Goal: Transaction & Acquisition: Purchase product/service

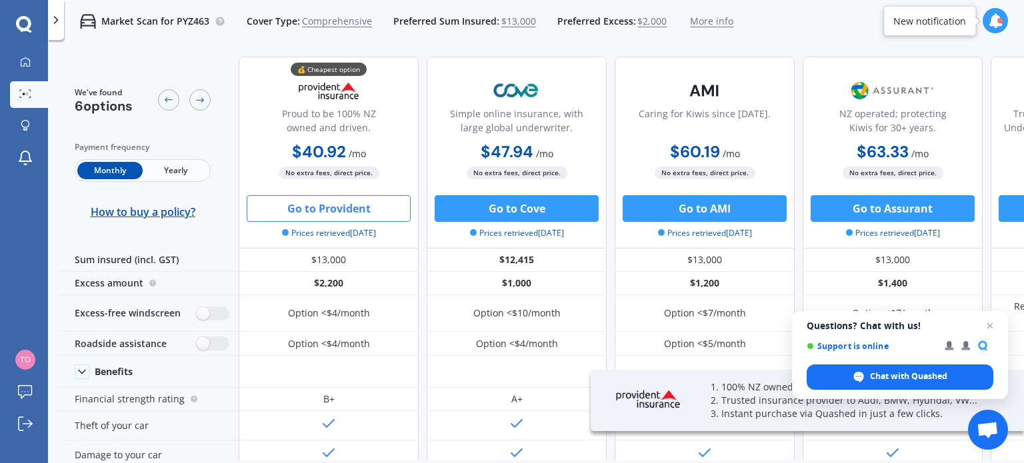
click at [103, 170] on span "Monthly" at bounding box center [109, 170] width 65 height 17
click at [159, 172] on span "Yearly" at bounding box center [175, 170] width 65 height 17
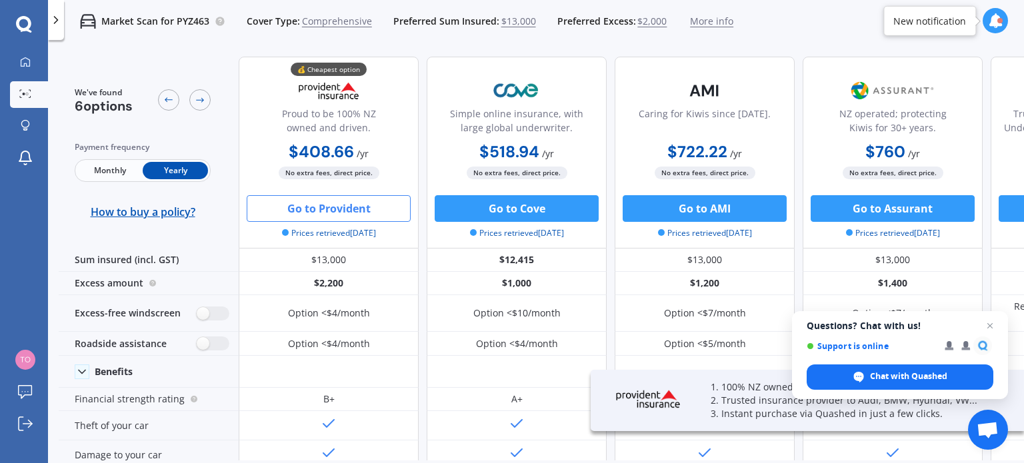
click at [119, 169] on span "Monthly" at bounding box center [109, 170] width 65 height 17
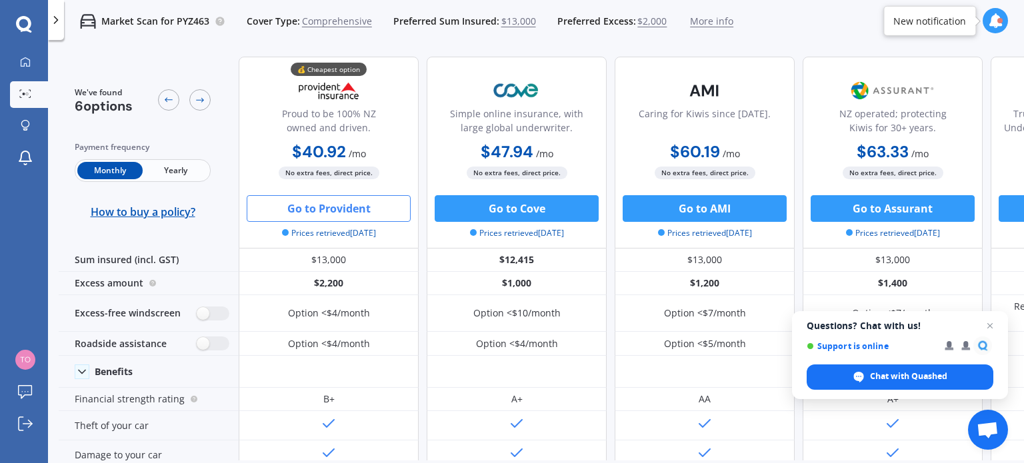
click at [161, 175] on span "Yearly" at bounding box center [175, 170] width 65 height 17
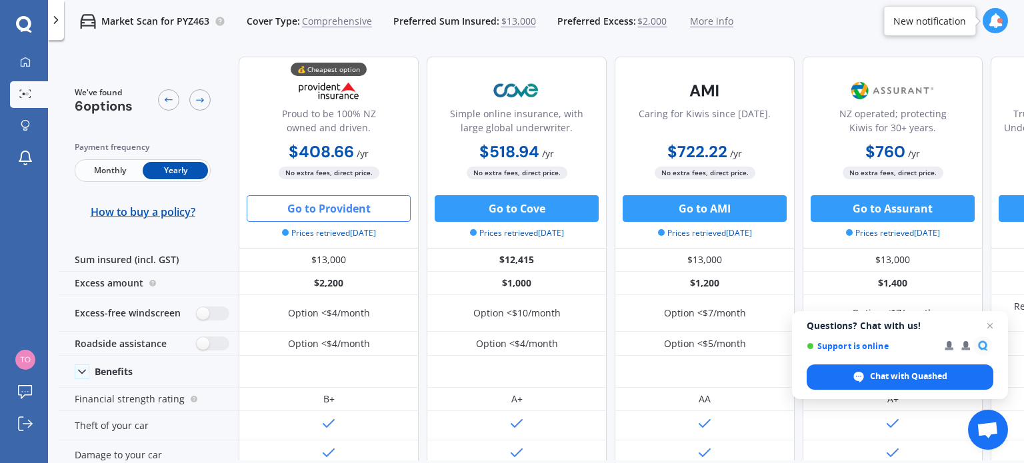
click at [111, 173] on span "Monthly" at bounding box center [109, 170] width 65 height 17
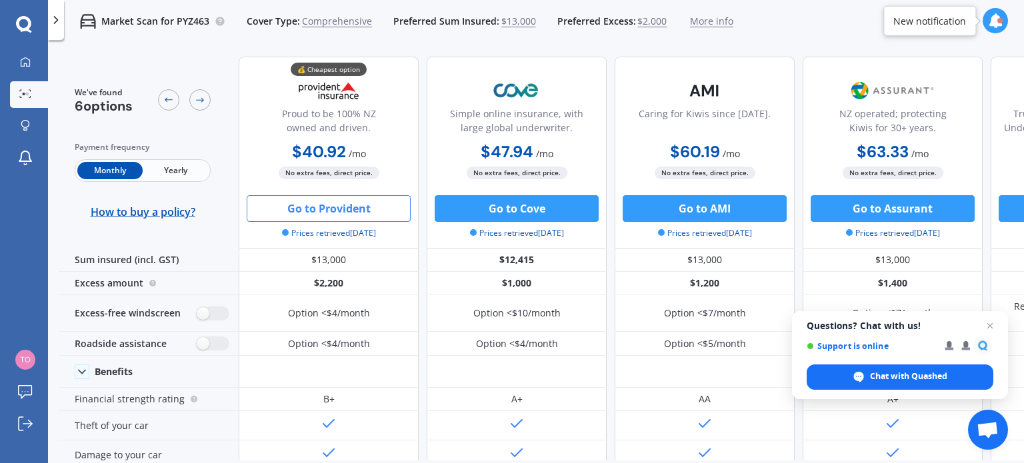
click at [172, 169] on span "Yearly" at bounding box center [175, 170] width 65 height 17
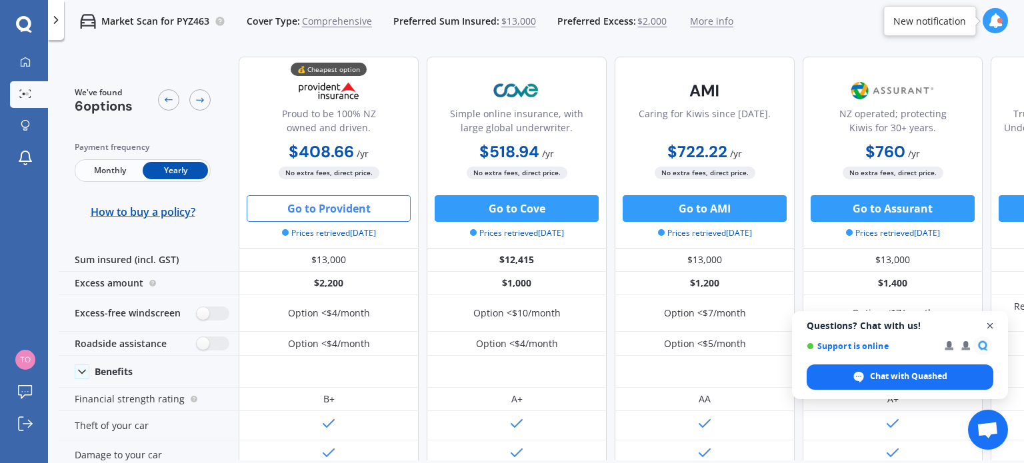
click at [992, 327] on span "Close chat" at bounding box center [990, 326] width 17 height 17
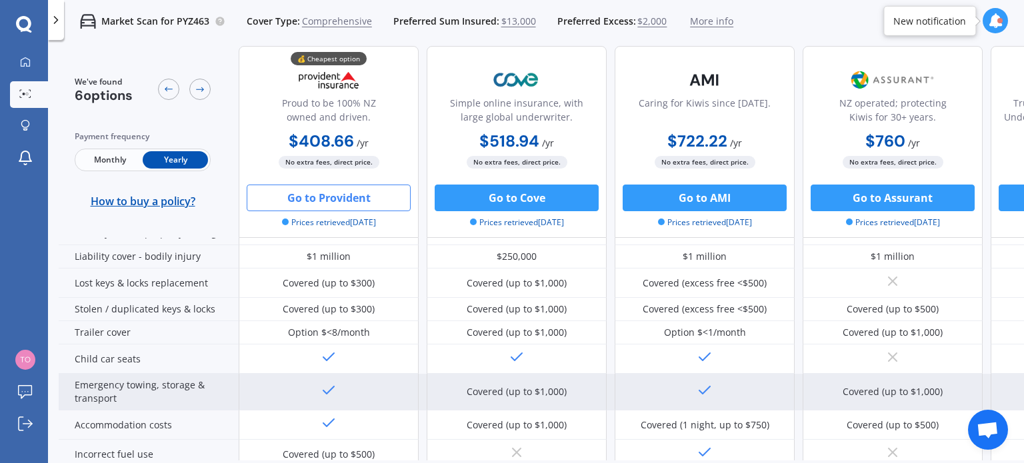
scroll to position [267, 0]
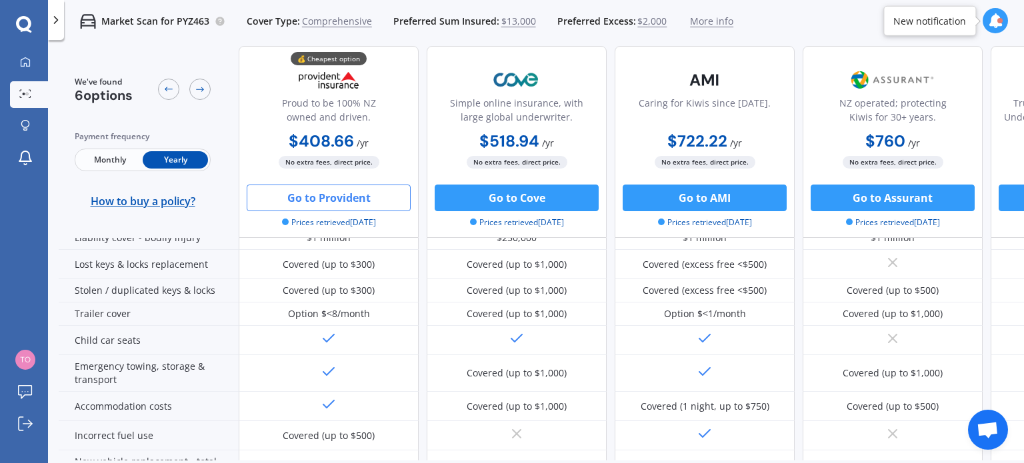
click at [14, 225] on div "My Dashboard Market Scan Explore insurance Notifications Steve Rossiter Submit …" at bounding box center [24, 256] width 48 height 414
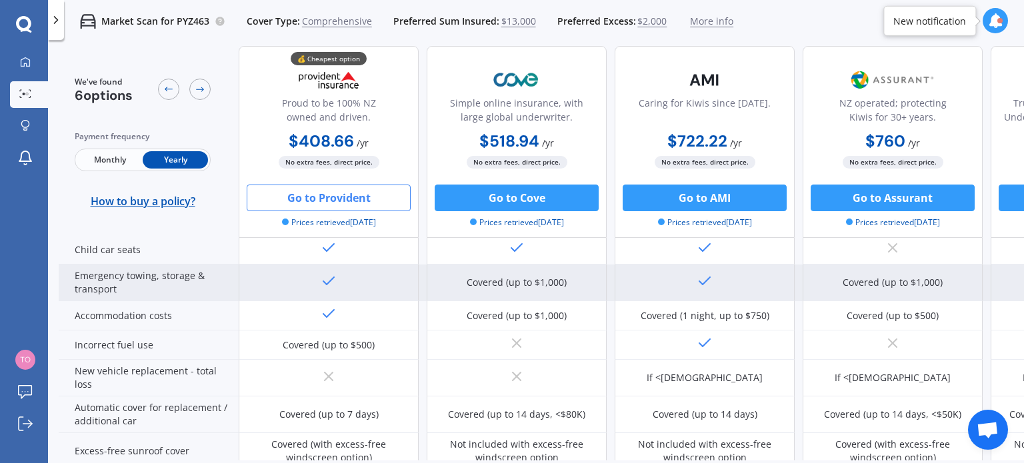
scroll to position [10, 0]
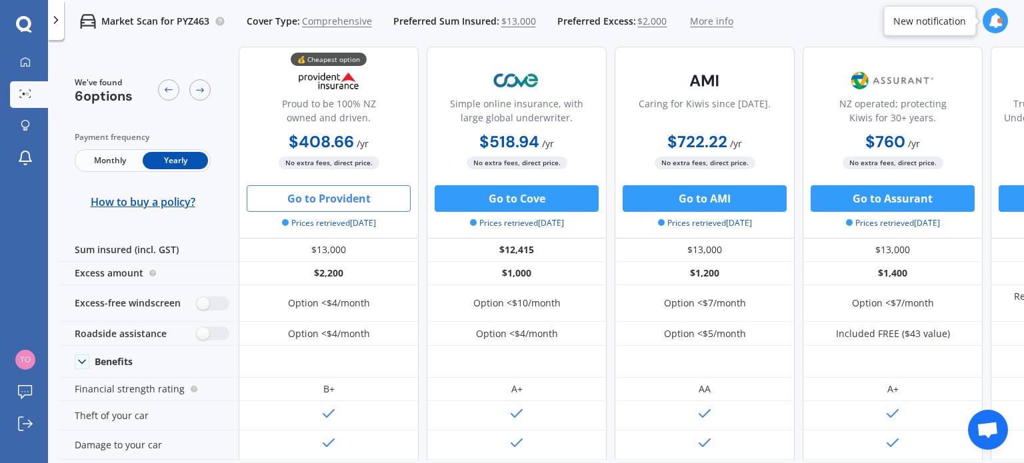
click at [337, 193] on button "Go to Provident" at bounding box center [329, 198] width 164 height 27
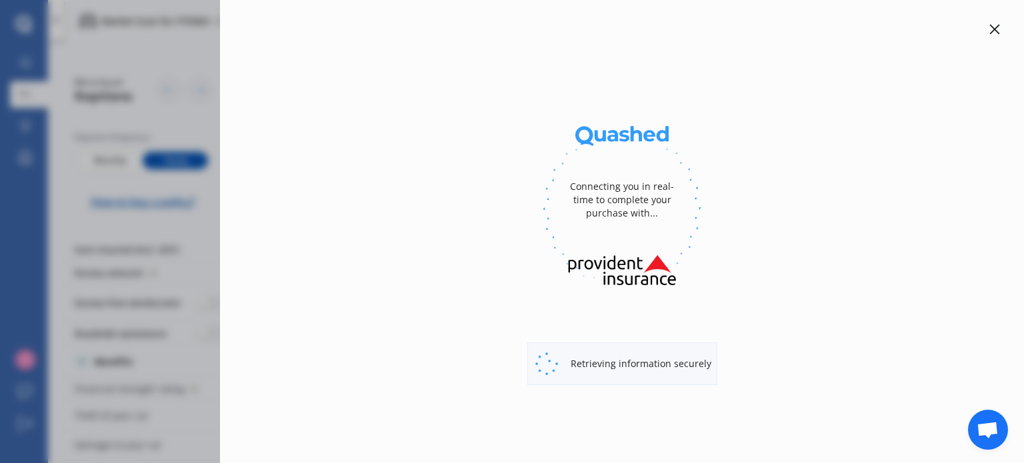
select select "full"
select select "42 Spinnaker Drive, Flagstaff, Hamilton 3210"
select select "LEXUS"
select select "CT 200"
select select "NO"
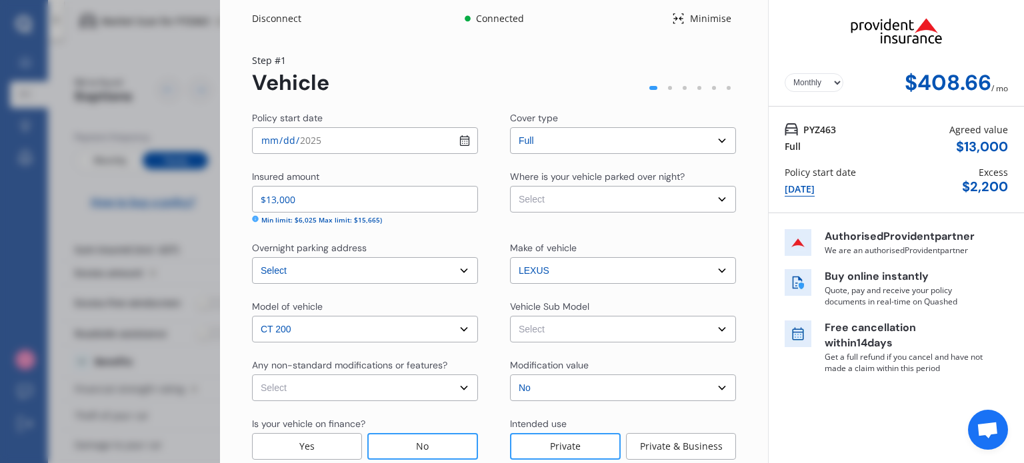
select select "Yearly"
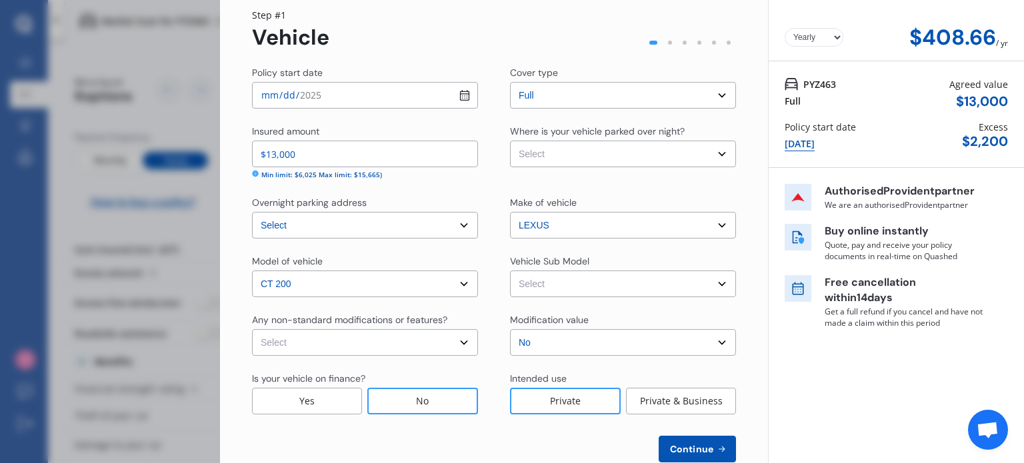
scroll to position [77, 0]
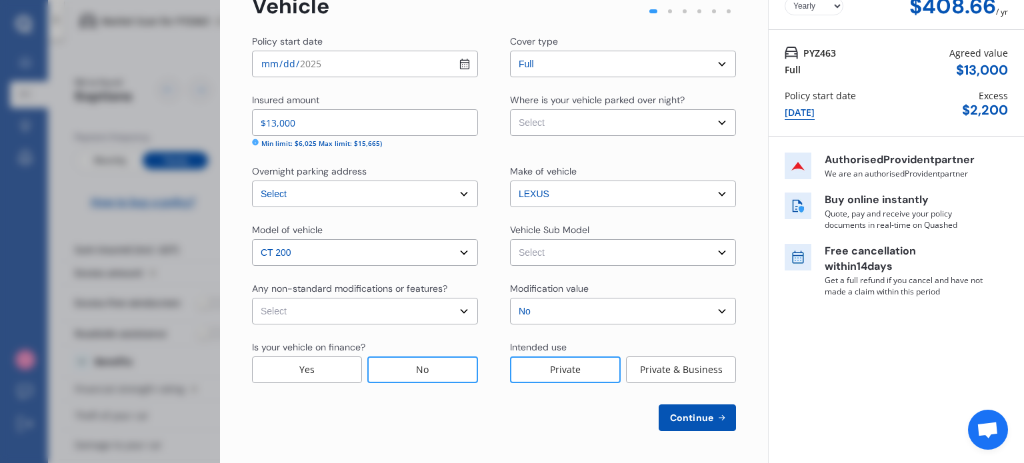
click at [635, 123] on select "Select Garage (fully enclosed) Off Street Parking Other" at bounding box center [623, 122] width 226 height 27
select select "OFF-STREET"
click at [510, 109] on select "Select Garage (fully enclosed) Off Street Parking Other" at bounding box center [623, 122] width 226 height 27
click at [417, 311] on select "Select None Nitrous Oxide System(NOS) Roll Cage Full Racing Harness" at bounding box center [365, 311] width 226 height 27
select select "none"
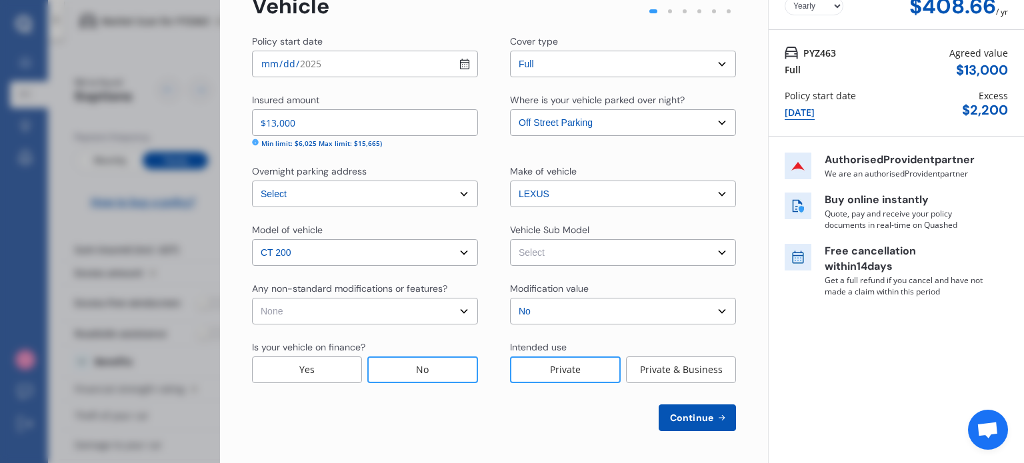
click at [252, 298] on select "Select None Nitrous Oxide System(NOS) Roll Cage Full Racing Harness" at bounding box center [365, 311] width 226 height 27
click at [615, 252] on select "Select CT200h ZWA10R Hatchback 5dr CVT 1sp 1.8i/60kW Hybrid" at bounding box center [623, 252] width 226 height 27
select select "NZVLEXU2011AEBG"
click at [510, 239] on select "Select CT200h ZWA10R Hatchback 5dr CVT 1sp 1.8i/60kW Hybrid" at bounding box center [623, 252] width 226 height 27
click at [675, 416] on span "Continue" at bounding box center [691, 418] width 49 height 11
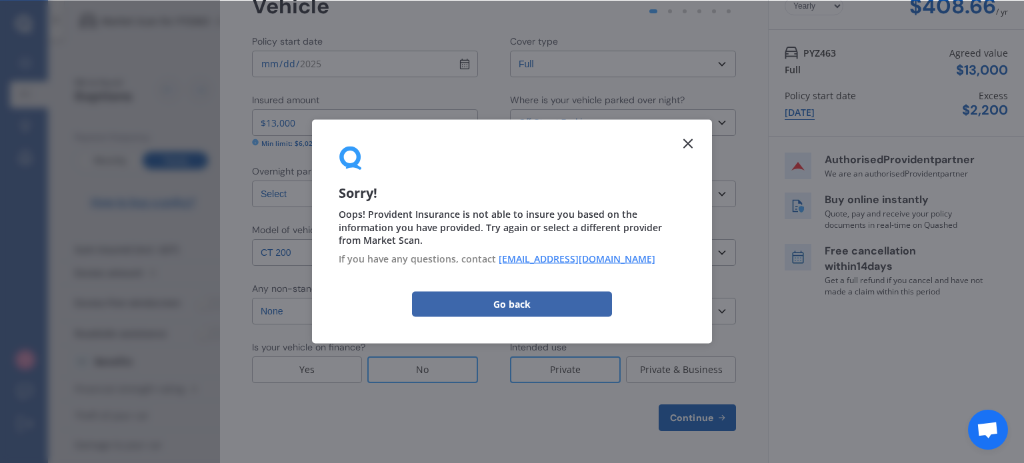
scroll to position [0, 0]
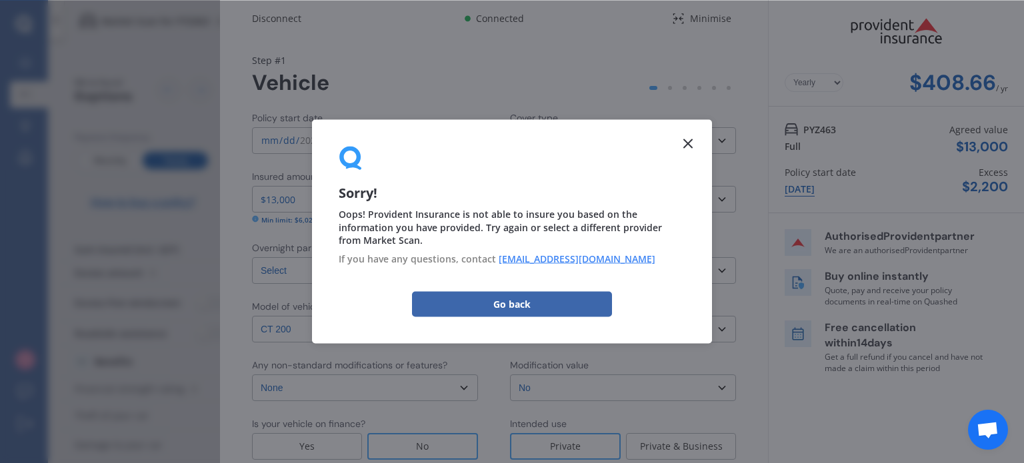
click at [501, 307] on div "Model of vehicle Select model CT 200 Vehicle Sub Model Select CT200h ZWA10R Hat…" at bounding box center [494, 321] width 484 height 43
click at [505, 303] on div "Model of vehicle Select model CT 200 Vehicle Sub Model Select CT200h ZWA10R Hat…" at bounding box center [494, 321] width 484 height 43
click at [689, 143] on select "Select cover type Full" at bounding box center [623, 140] width 226 height 27
click at [510, 127] on select "Select cover type Full" at bounding box center [623, 140] width 226 height 27
click at [683, 143] on select "Select cover type Full" at bounding box center [623, 140] width 226 height 27
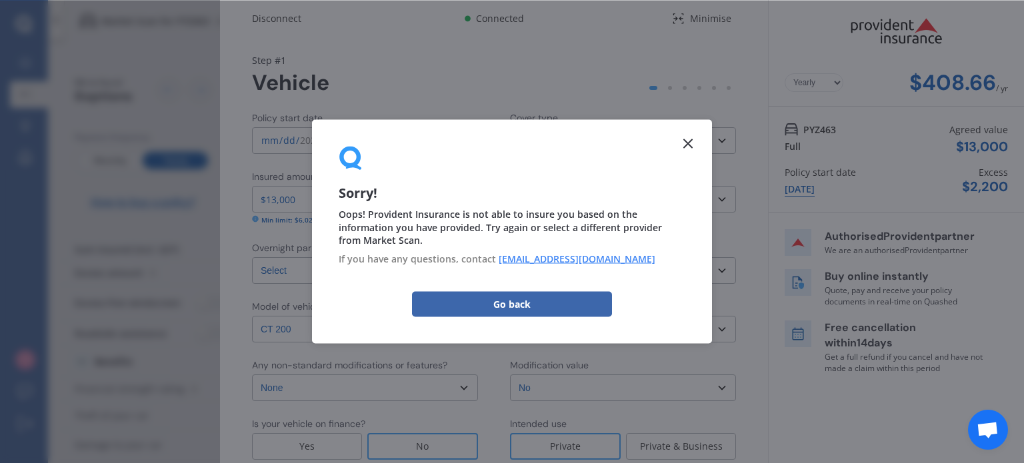
click at [510, 127] on select "Select cover type Full" at bounding box center [623, 140] width 226 height 27
click at [502, 304] on div "Model of vehicle Select model CT 200 Vehicle Sub Model Select CT200h ZWA10R Hat…" at bounding box center [494, 321] width 484 height 43
click at [687, 141] on select "Select cover type Full" at bounding box center [623, 140] width 226 height 27
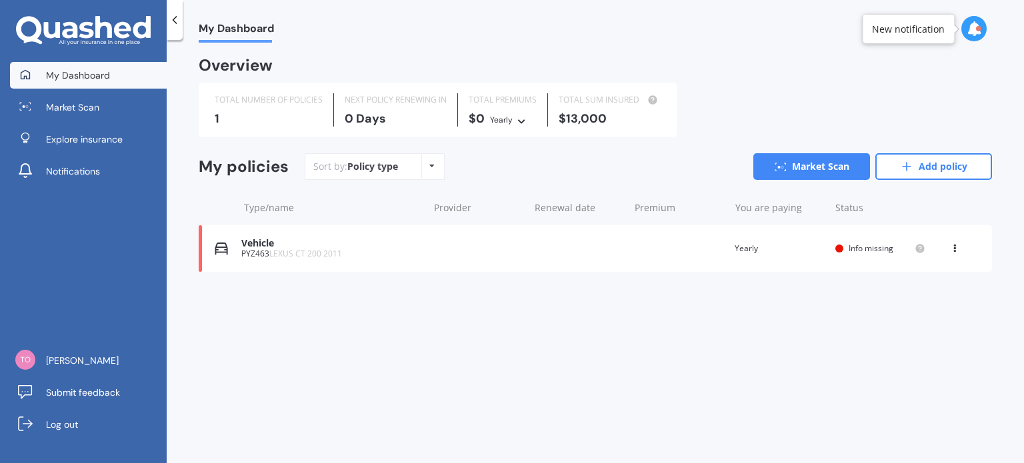
click at [951, 247] on icon at bounding box center [954, 246] width 9 height 8
click at [919, 298] on div "Delete" at bounding box center [925, 300] width 132 height 27
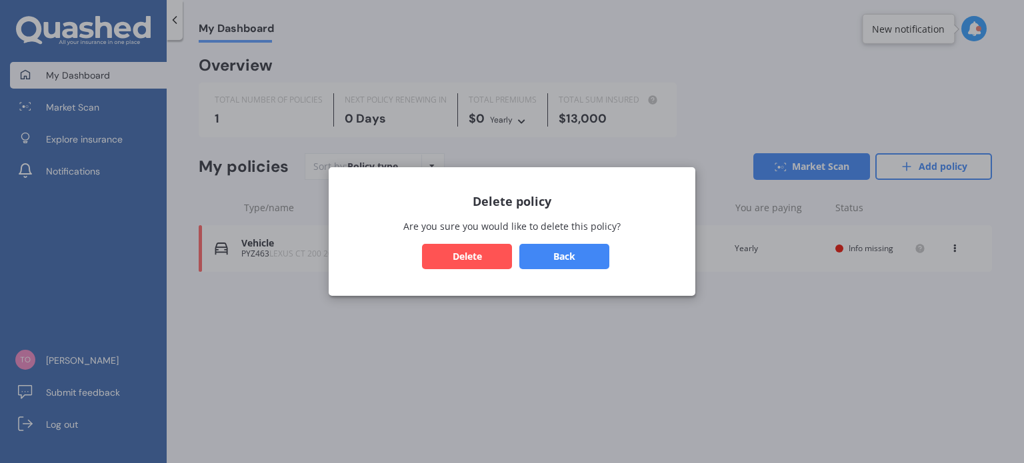
click at [460, 255] on button "Delete" at bounding box center [467, 256] width 90 height 25
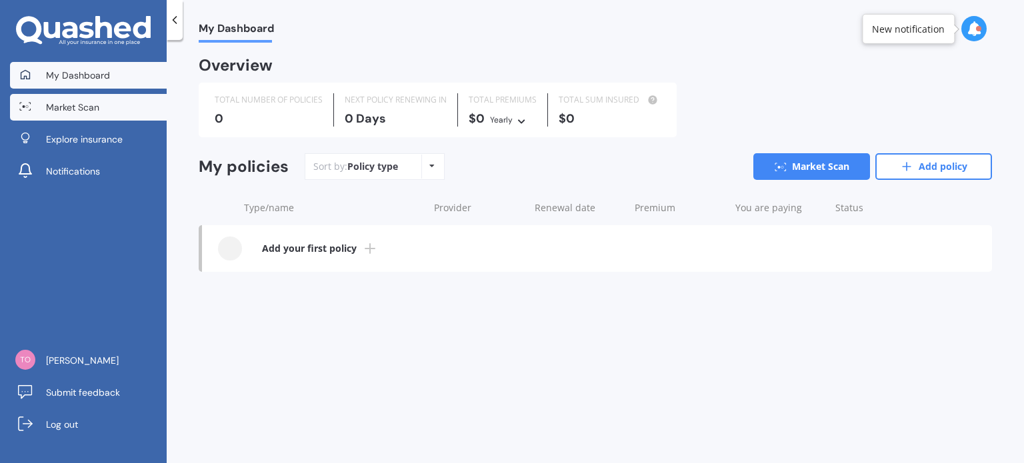
click at [96, 114] on link "Market Scan" at bounding box center [88, 107] width 157 height 27
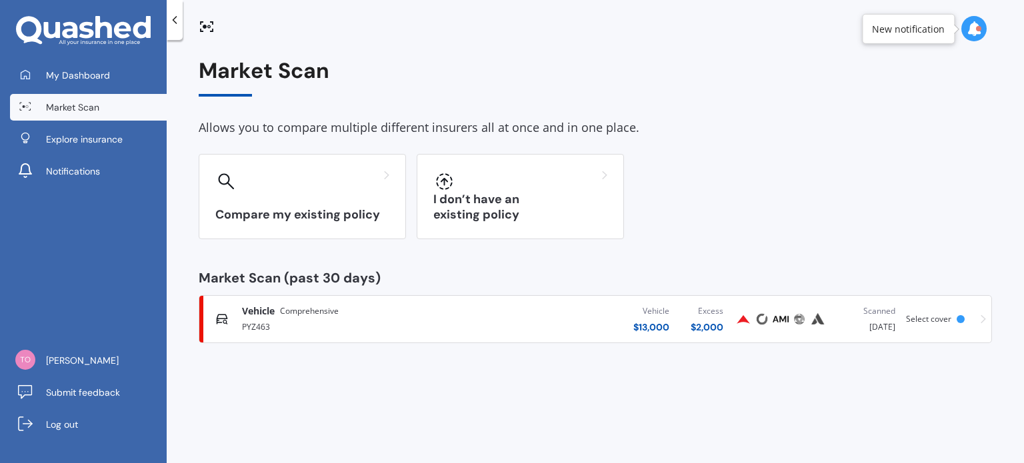
click at [978, 319] on div "Vehicle Comprehensive PYZ463 Vehicle $ 13,000 Excess $ 2,000 Scanned [DATE] Sel…" at bounding box center [595, 319] width 781 height 40
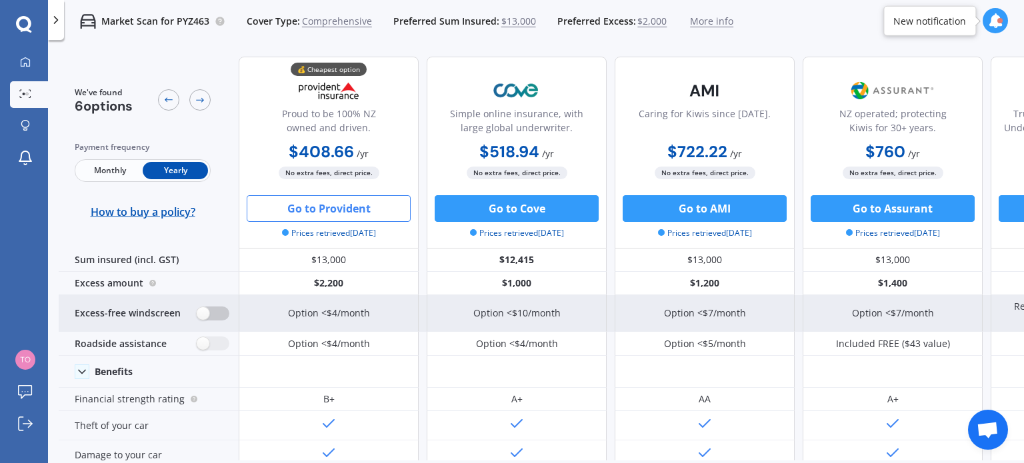
click at [213, 311] on label at bounding box center [213, 314] width 33 height 14
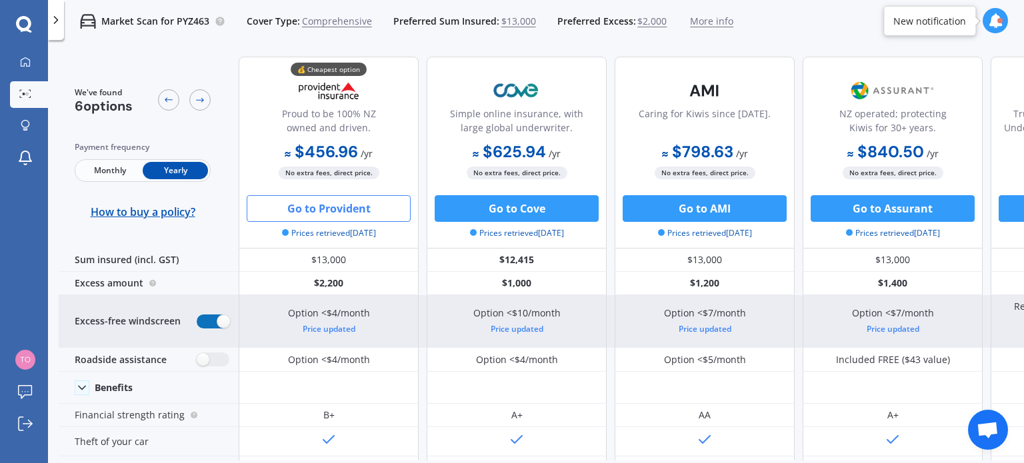
click at [200, 318] on label at bounding box center [213, 322] width 33 height 14
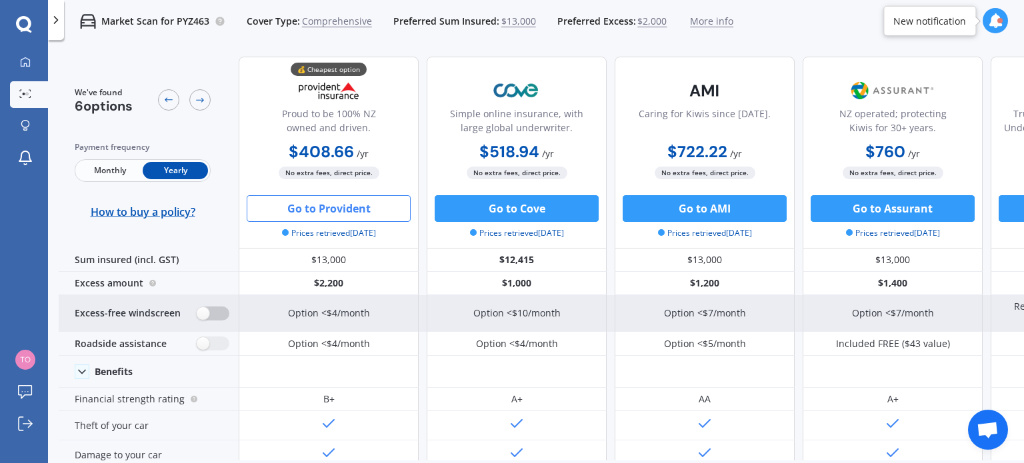
click at [213, 318] on label at bounding box center [213, 314] width 33 height 14
radio input "true"
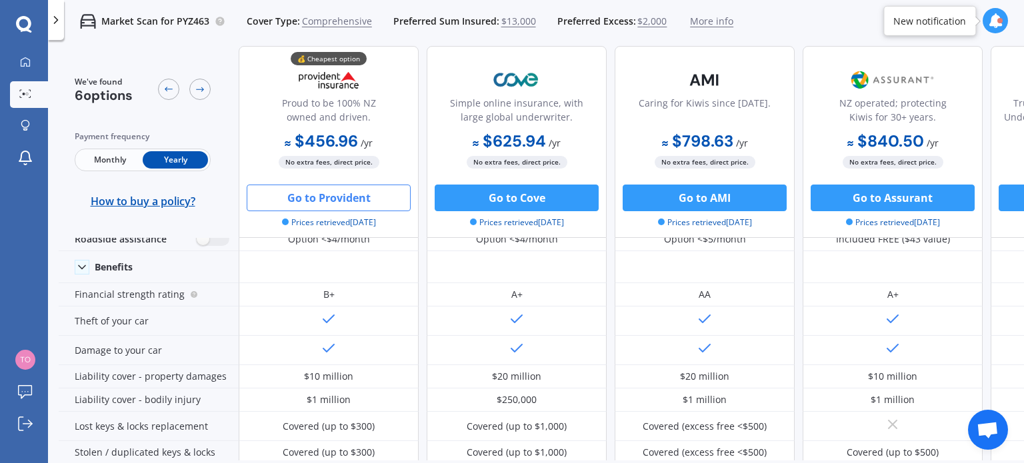
scroll to position [93, 0]
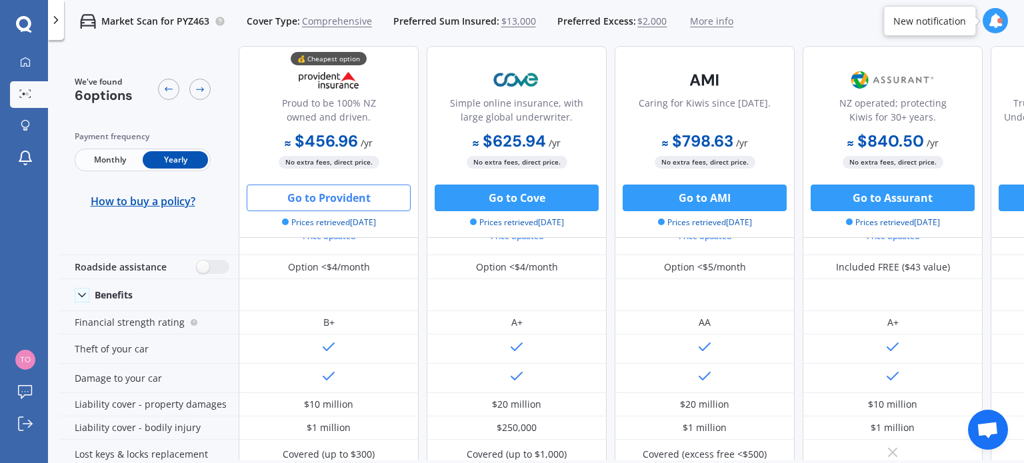
click at [365, 199] on button "Go to Provident" at bounding box center [329, 198] width 164 height 27
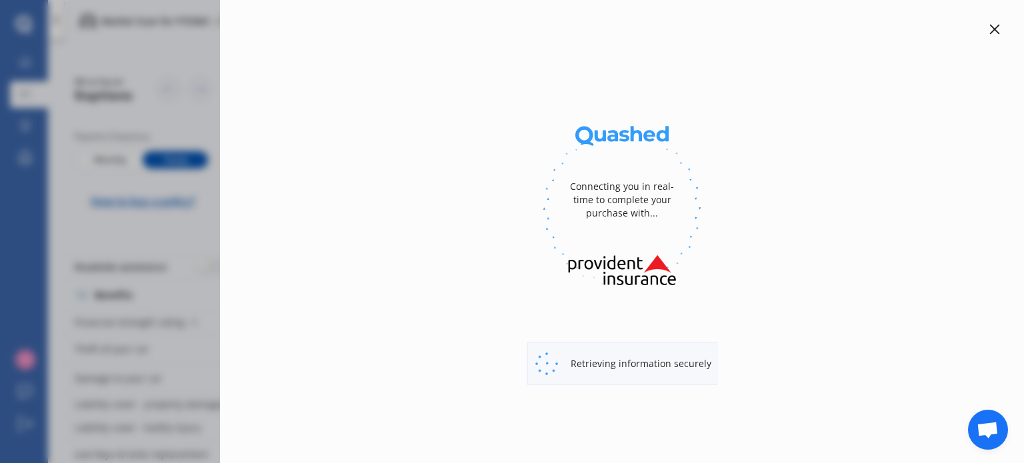
select select "full"
select select "42 Spinnaker Drive, Flagstaff, Hamilton 3210"
select select "LEXUS"
select select "CT 200"
select select "NO"
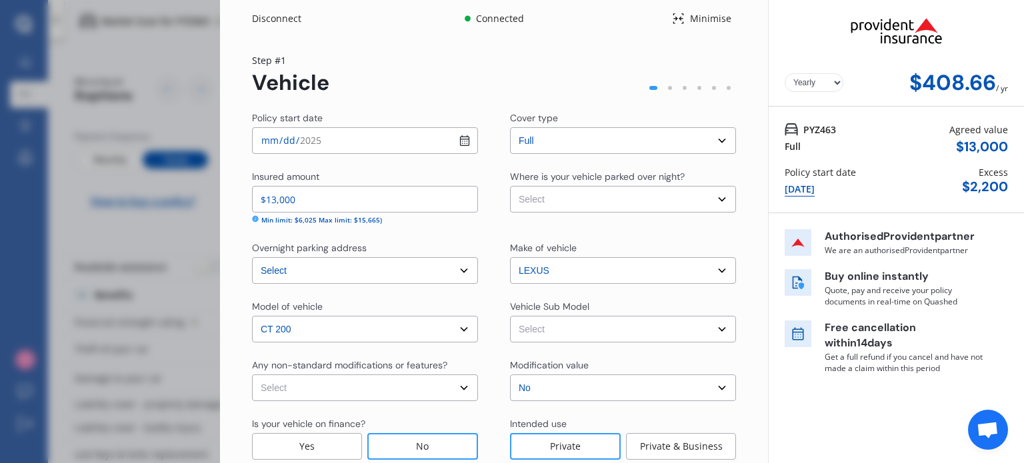
scroll to position [67, 0]
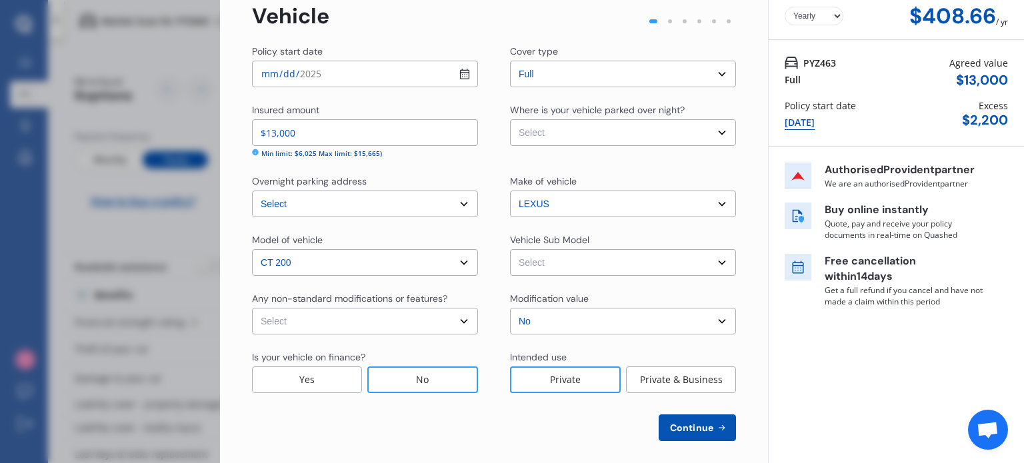
click at [529, 262] on select "Select CT200h ZWA10R Hatchback 5dr CVT 1sp 1.8i/60kW Hybrid" at bounding box center [623, 262] width 226 height 27
select select "NZVLEXU2011AEBG"
click at [510, 249] on select "Select CT200h ZWA10R Hatchback 5dr CVT 1sp 1.8i/60kW Hybrid" at bounding box center [623, 262] width 226 height 27
click at [423, 327] on select "Select None Nitrous Oxide System(NOS) Roll Cage Full Racing Harness" at bounding box center [365, 321] width 226 height 27
select select "none"
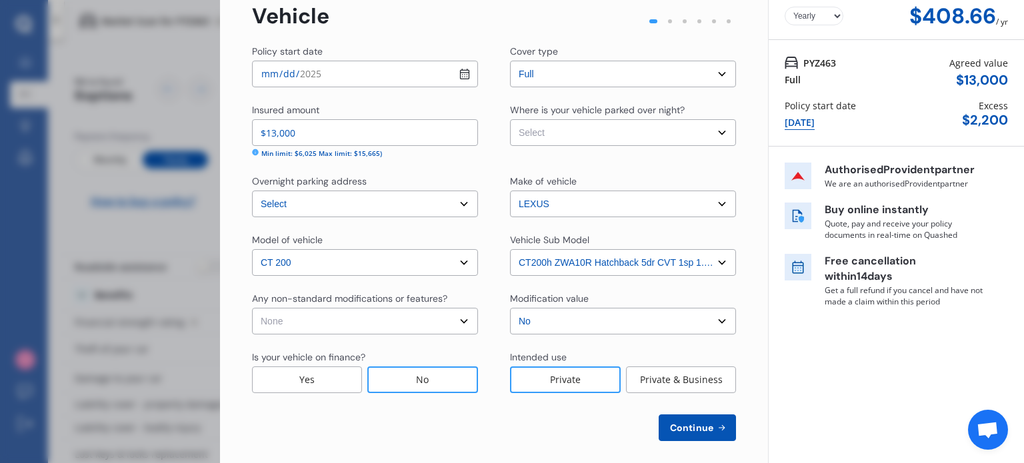
click at [252, 308] on select "Select None Nitrous Oxide System(NOS) Roll Cage Full Racing Harness" at bounding box center [365, 321] width 226 height 27
click at [576, 127] on select "Select Garage (fully enclosed) Off Street Parking Other" at bounding box center [623, 132] width 226 height 27
select select "OFF-STREET"
click at [510, 119] on select "Select Garage (fully enclosed) Off Street Parking Other" at bounding box center [623, 132] width 226 height 27
click at [676, 434] on button "Continue" at bounding box center [697, 428] width 77 height 27
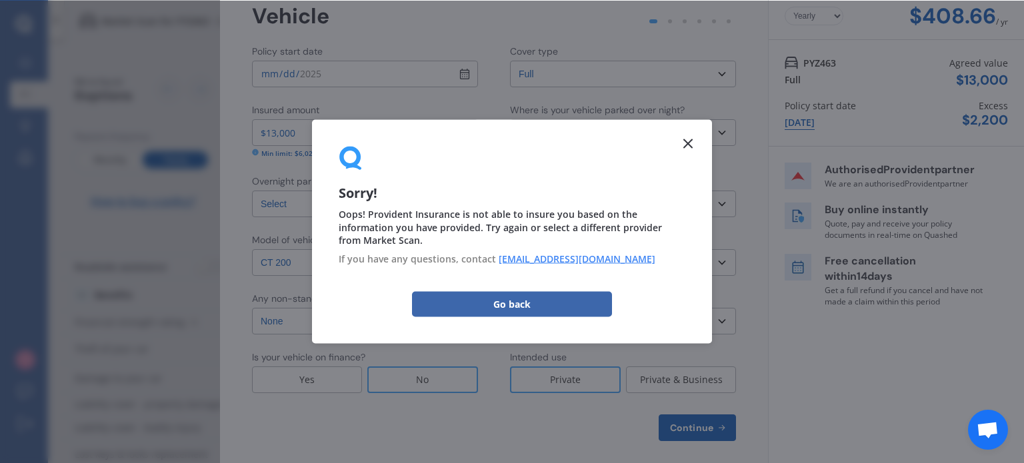
scroll to position [0, 0]
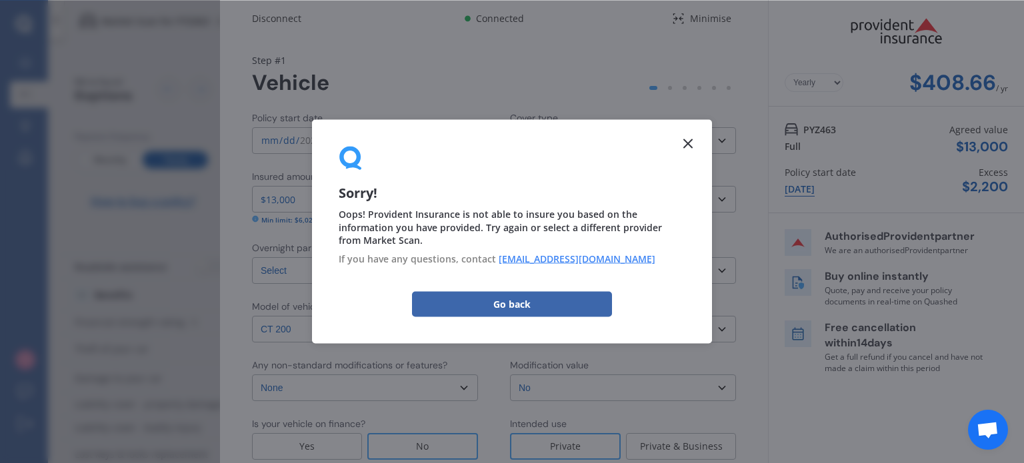
click at [497, 305] on div "Model of vehicle Select model CT 200 Vehicle Sub Model Select CT200h ZWA10R Hat…" at bounding box center [494, 321] width 484 height 43
click at [687, 143] on select "Select cover type Full" at bounding box center [623, 140] width 226 height 27
drag, startPoint x: 683, startPoint y: 145, endPoint x: 651, endPoint y: 136, distance: 32.5
click at [683, 144] on select "Select cover type Full" at bounding box center [623, 140] width 226 height 27
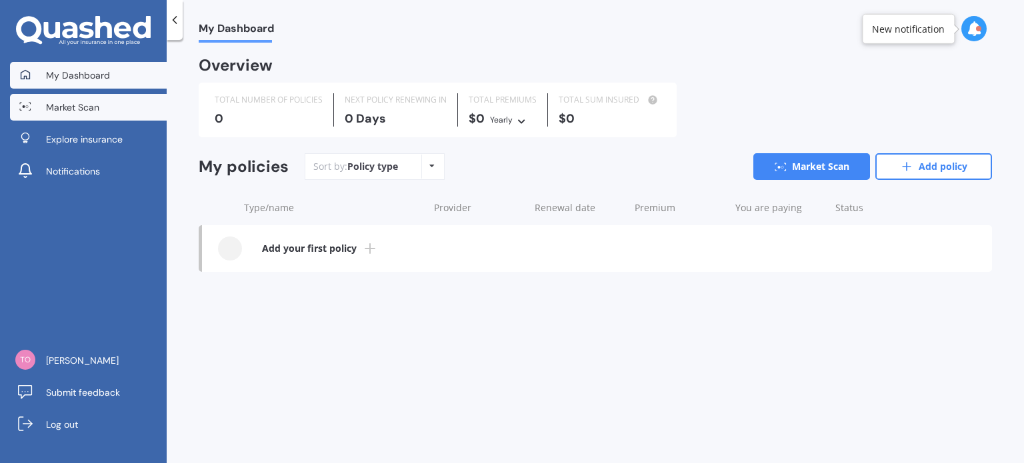
click at [72, 98] on link "Market Scan" at bounding box center [88, 107] width 157 height 27
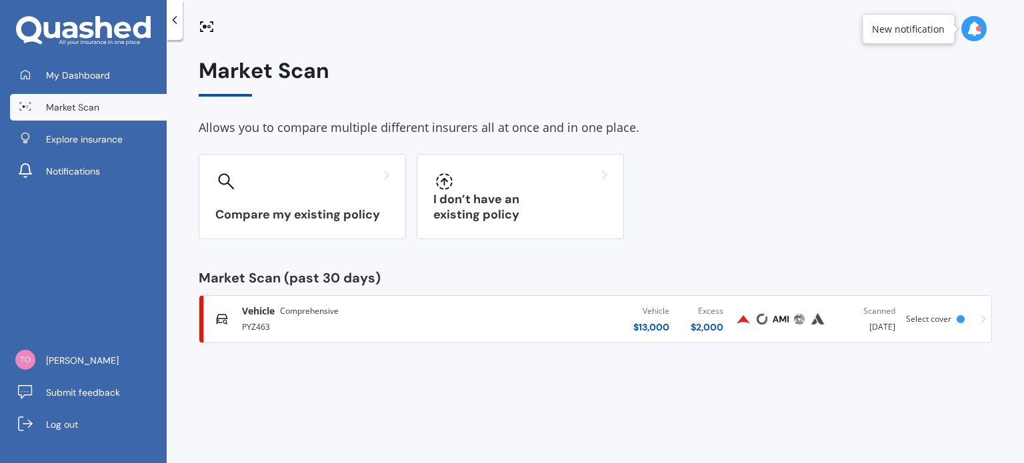
click at [353, 308] on div "Vehicle Comprehensive" at bounding box center [358, 311] width 233 height 13
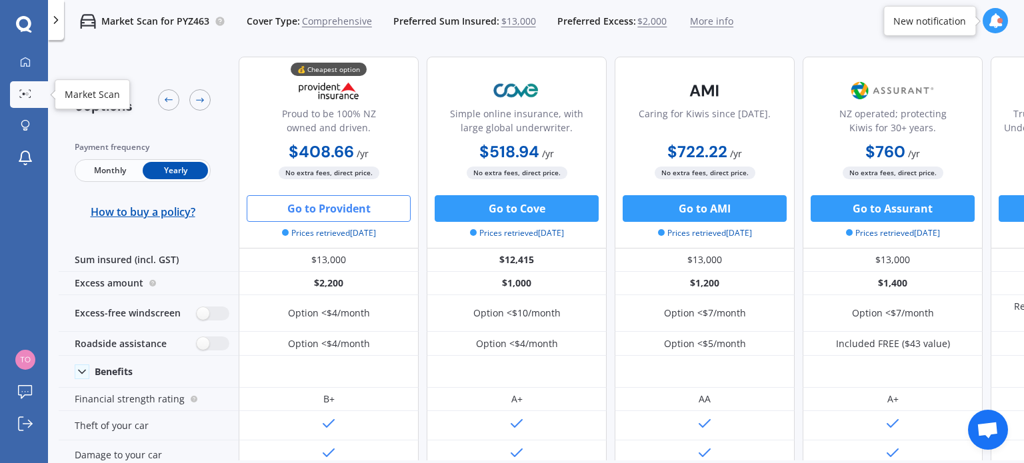
click at [31, 90] on icon at bounding box center [25, 93] width 12 height 9
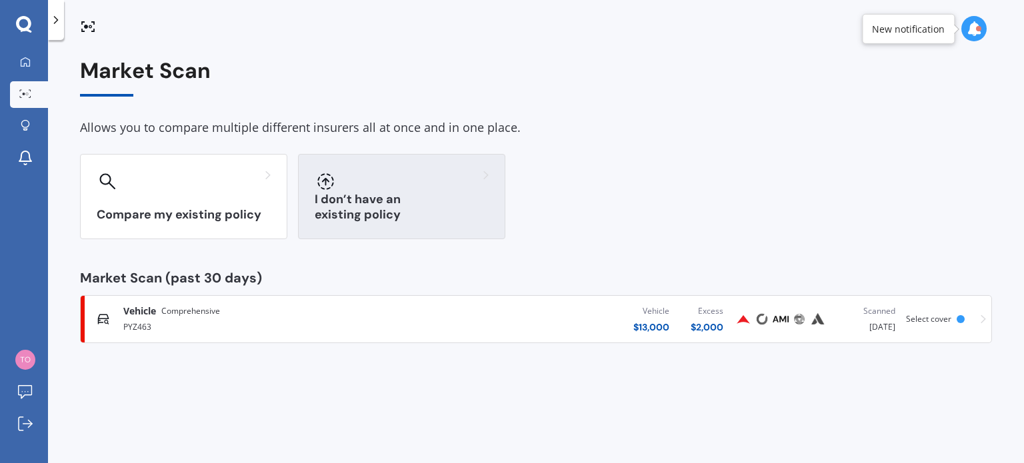
click at [393, 207] on h3 "I don’t have an existing policy" at bounding box center [402, 207] width 174 height 31
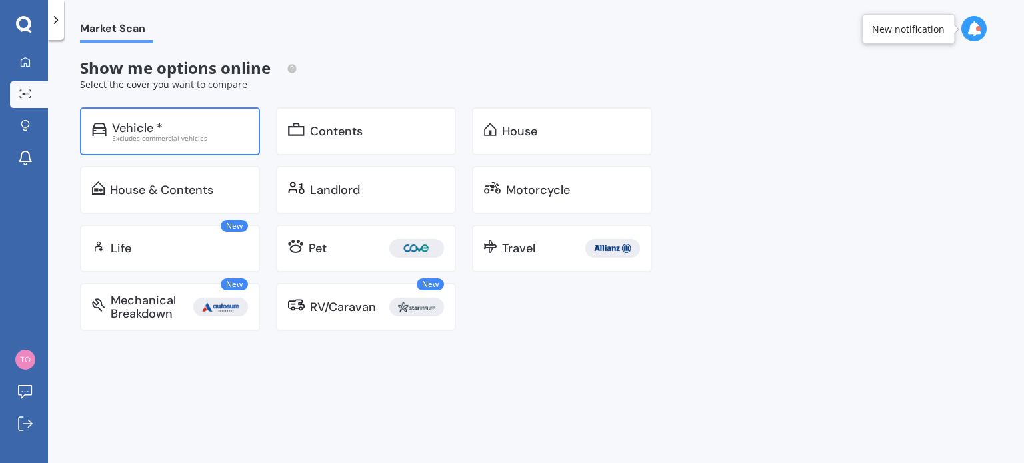
click at [161, 123] on div "Vehicle *" at bounding box center [137, 127] width 51 height 13
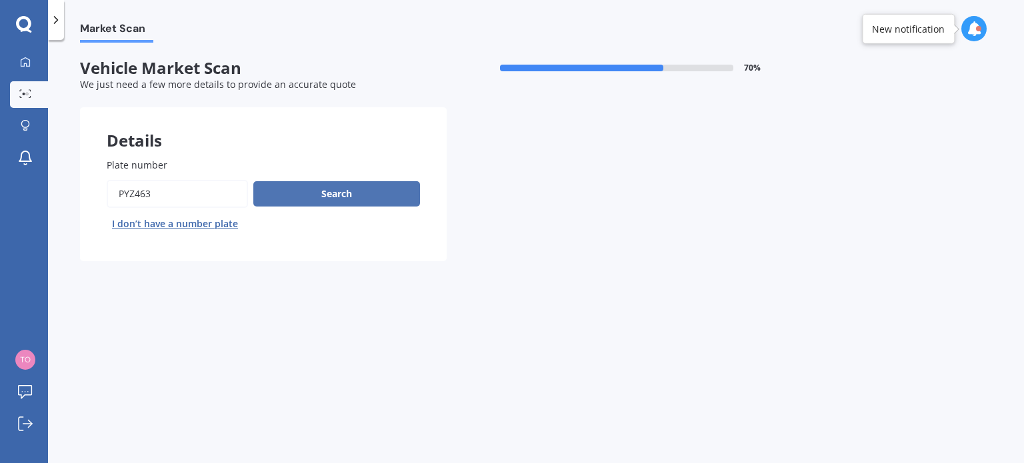
click at [288, 198] on button "Search" at bounding box center [336, 193] width 167 height 25
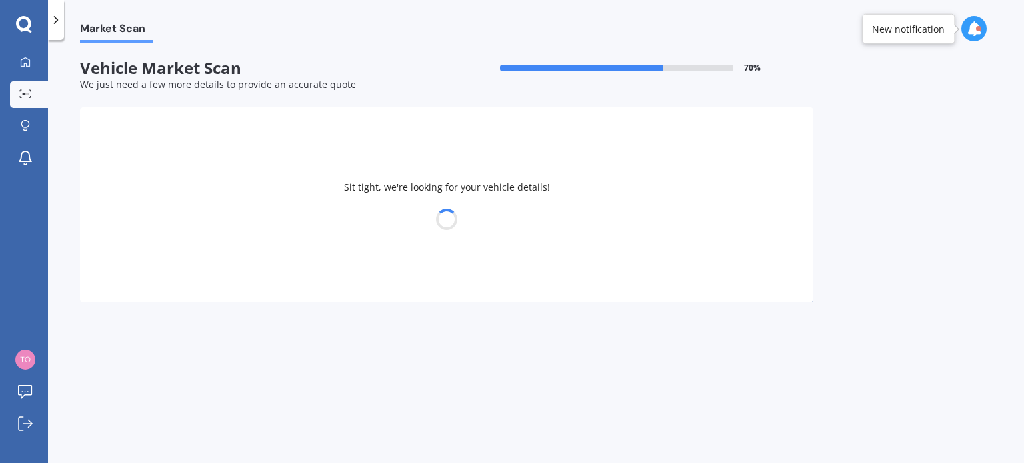
select select "LEXUS"
select select "04"
select select "10"
select select "1967"
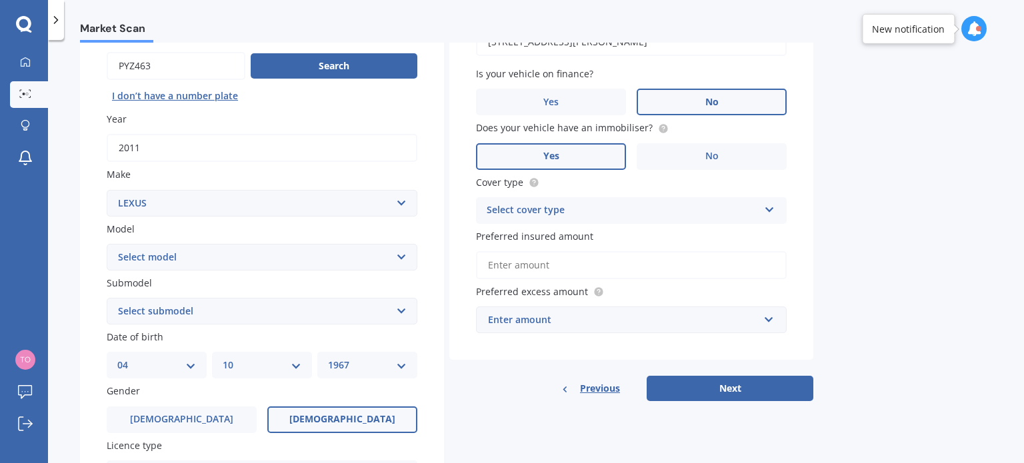
scroll to position [133, 0]
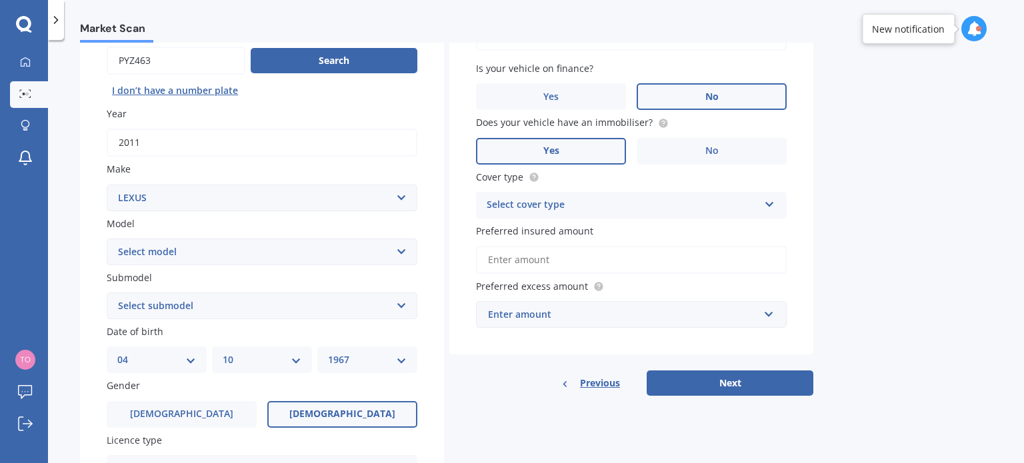
click at [307, 255] on select "Select model AS 460 CT 200 ES 300 ES 350 GS 250 GS 300 GS 350 GS 430 GS 450 GS …" at bounding box center [262, 252] width 311 height 27
select select "CT 200"
click at [107, 239] on select "Select model AS 460 CT 200 ES 300 ES 350 GS 250 GS 300 GS 350 GS 430 GS 450 GS …" at bounding box center [262, 252] width 311 height 27
click at [286, 301] on select "Select submodel h h F Sport" at bounding box center [262, 306] width 311 height 27
select select "H"
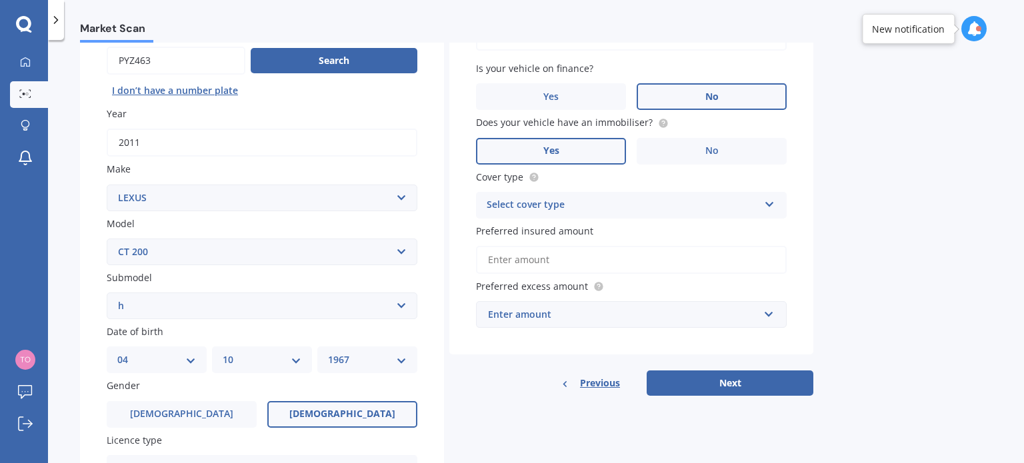
click at [107, 293] on select "Select submodel h h F Sport" at bounding box center [262, 306] width 311 height 27
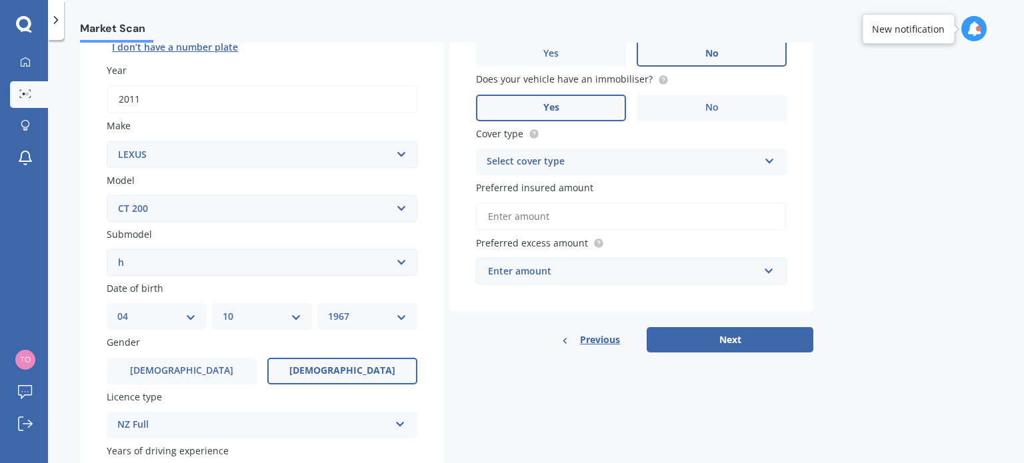
scroll to position [200, 0]
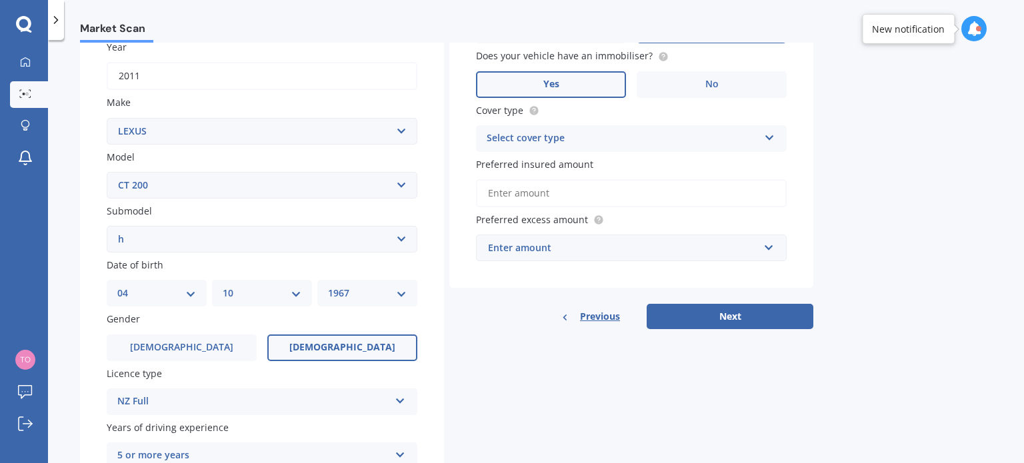
click at [360, 295] on select "YYYY 2025 2024 2023 2022 2021 2020 2019 2018 2017 2016 2015 2014 2013 2012 2011…" at bounding box center [367, 293] width 79 height 15
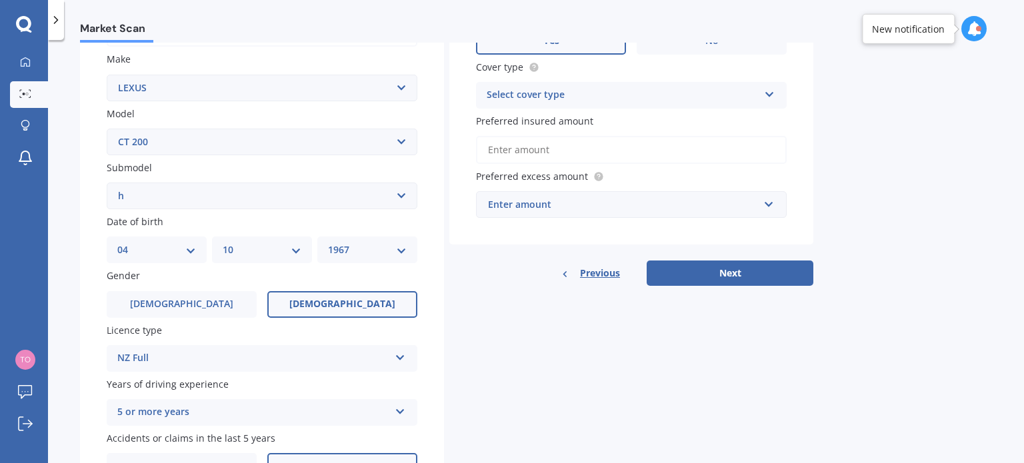
scroll to position [267, 0]
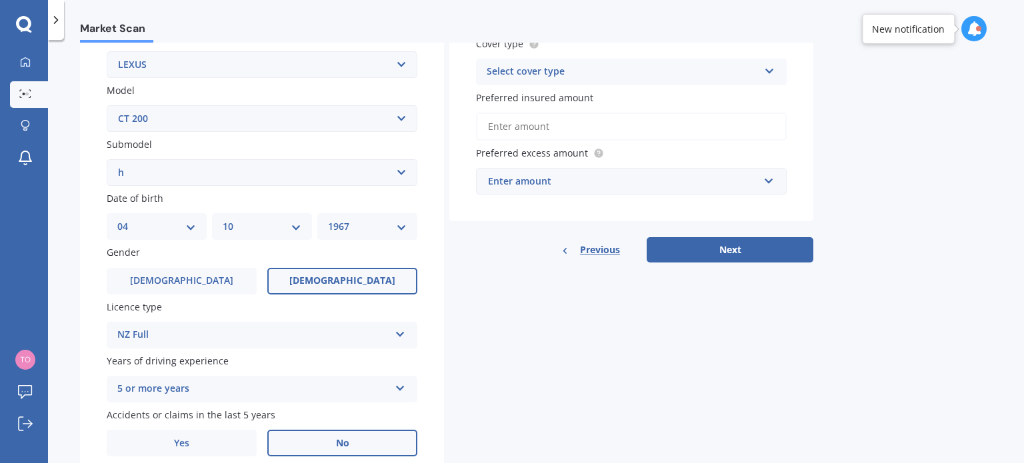
click at [365, 218] on div "YYYY 2025 2024 2023 2022 2021 2020 2019 2018 2017 2016 2015 2014 2013 2012 2011…" at bounding box center [367, 226] width 100 height 27
click at [366, 221] on select "YYYY 2025 2024 2023 2022 2021 2020 2019 2018 2017 2016 2015 2014 2013 2012 2011…" at bounding box center [367, 226] width 79 height 15
select select "1966"
click at [328, 219] on select "YYYY 2025 2024 2023 2022 2021 2020 2019 2018 2017 2016 2015 2014 2013 2012 2011…" at bounding box center [367, 226] width 79 height 15
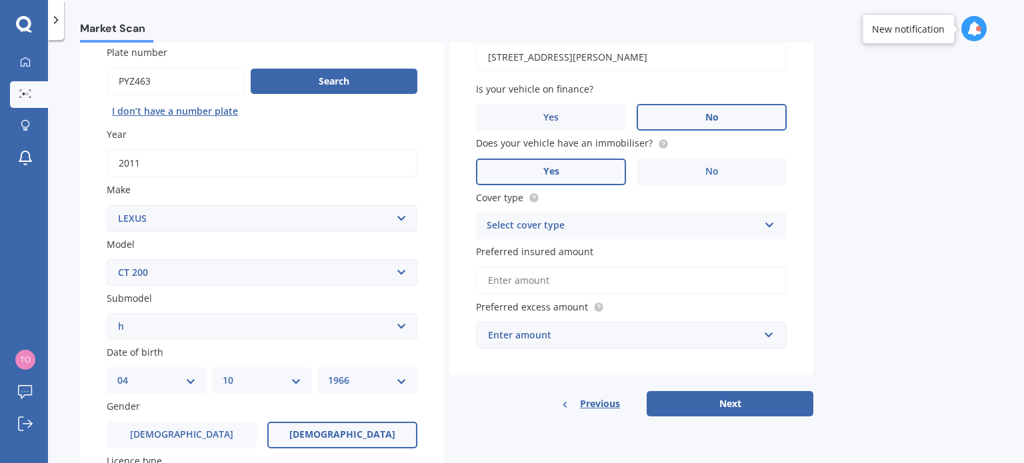
scroll to position [133, 0]
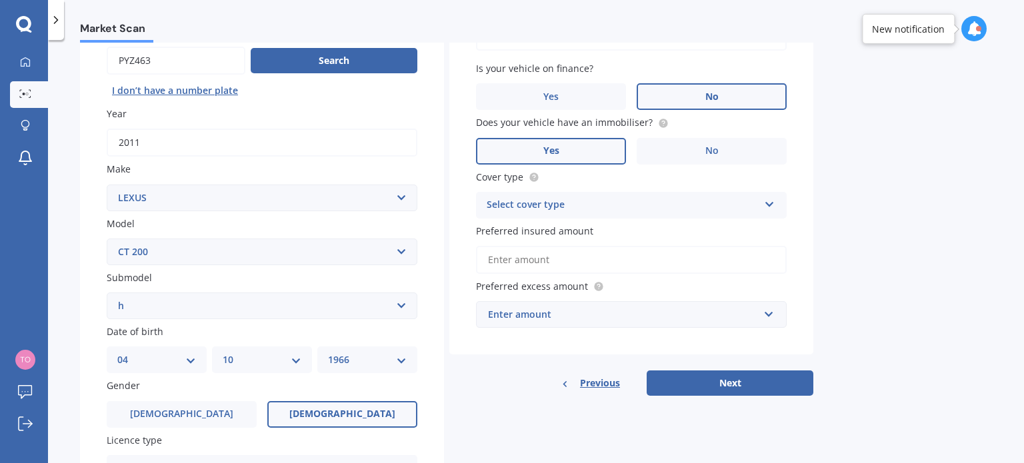
click at [645, 210] on div "Select cover type" at bounding box center [623, 205] width 272 height 16
click at [536, 228] on span "Comprehensive" at bounding box center [522, 231] width 71 height 13
click at [613, 257] on input "Preferred insured amount" at bounding box center [631, 260] width 311 height 28
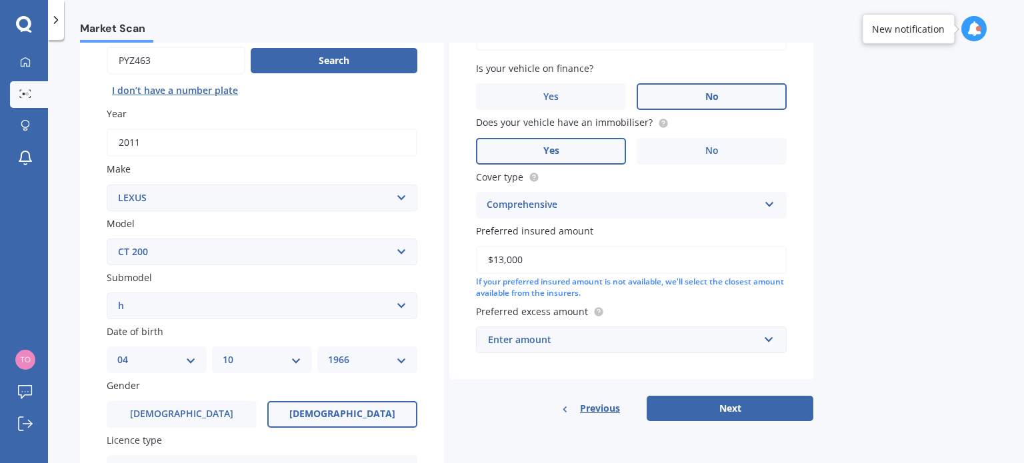
type input "$13,000"
click at [564, 346] on div "Enter amount" at bounding box center [623, 340] width 271 height 15
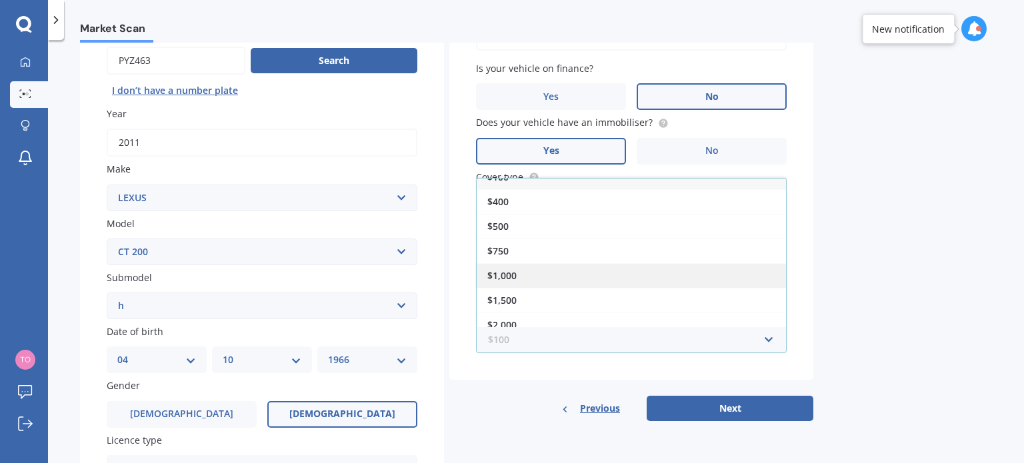
scroll to position [22, 0]
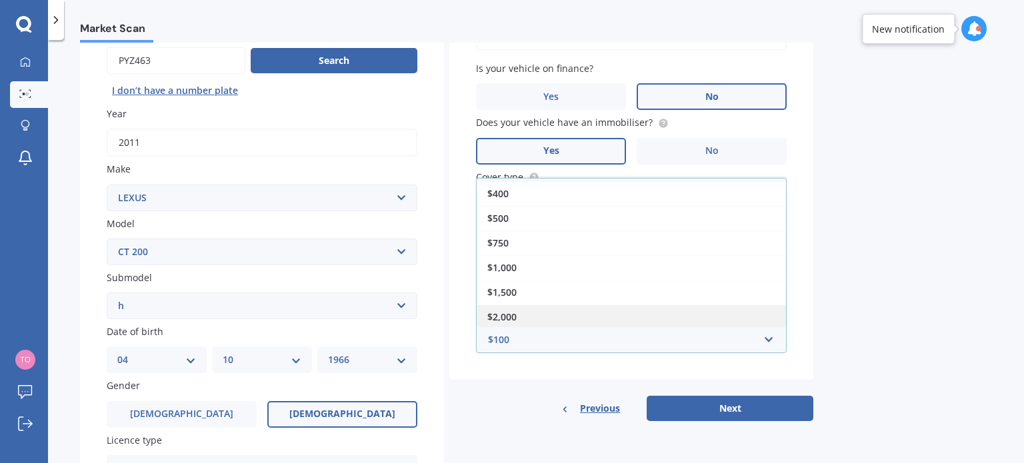
click at [530, 312] on div "$2,000" at bounding box center [631, 317] width 309 height 25
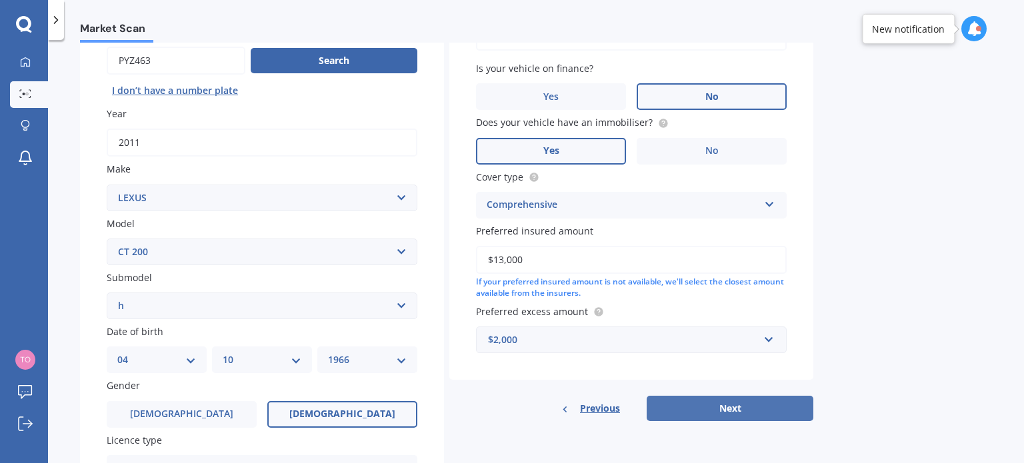
click at [696, 408] on button "Next" at bounding box center [730, 408] width 167 height 25
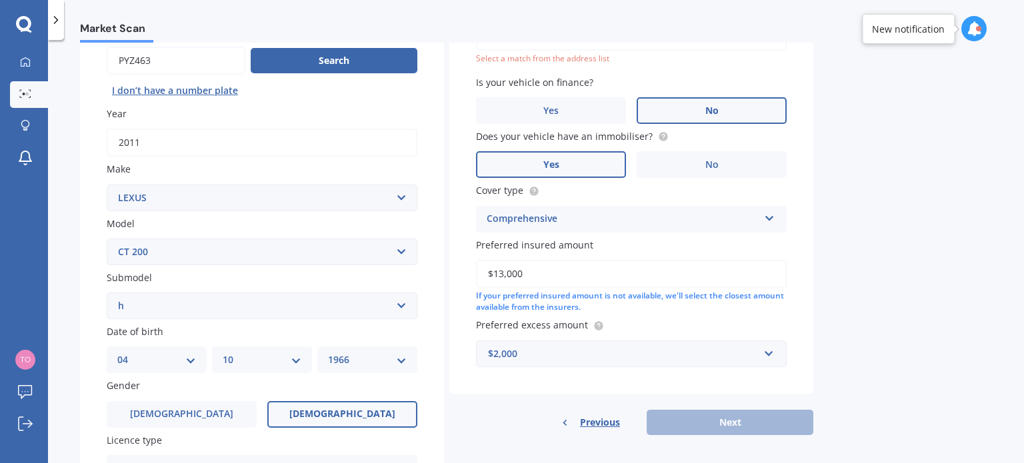
scroll to position [91, 0]
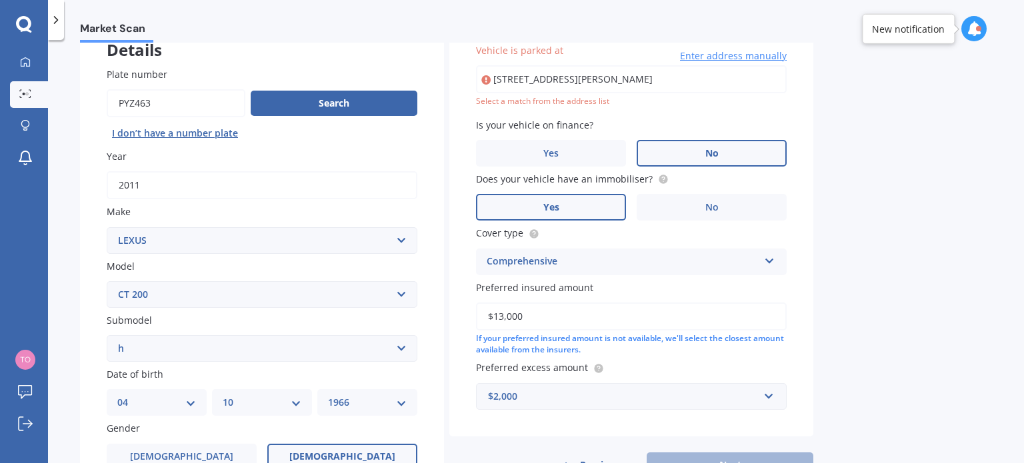
type input "42 Spinnaker Drive, Flagstaff, Hamilton 3210"
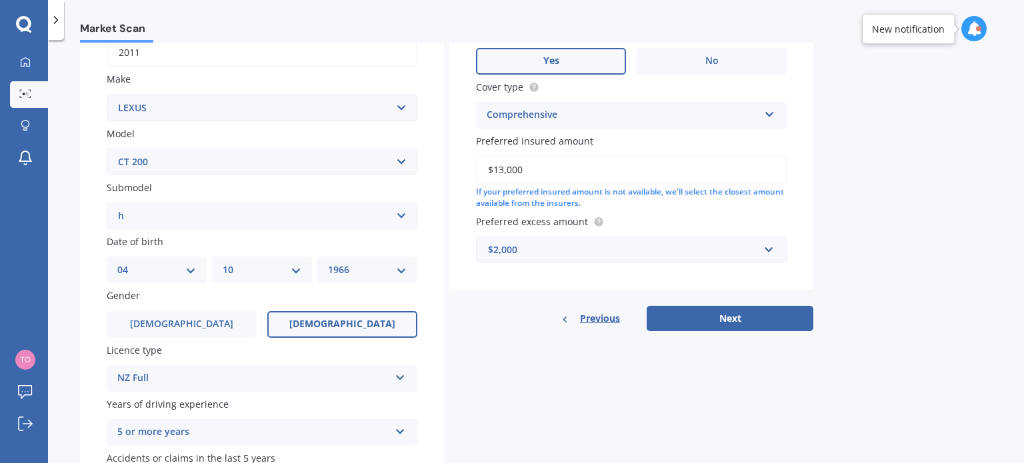
scroll to position [291, 0]
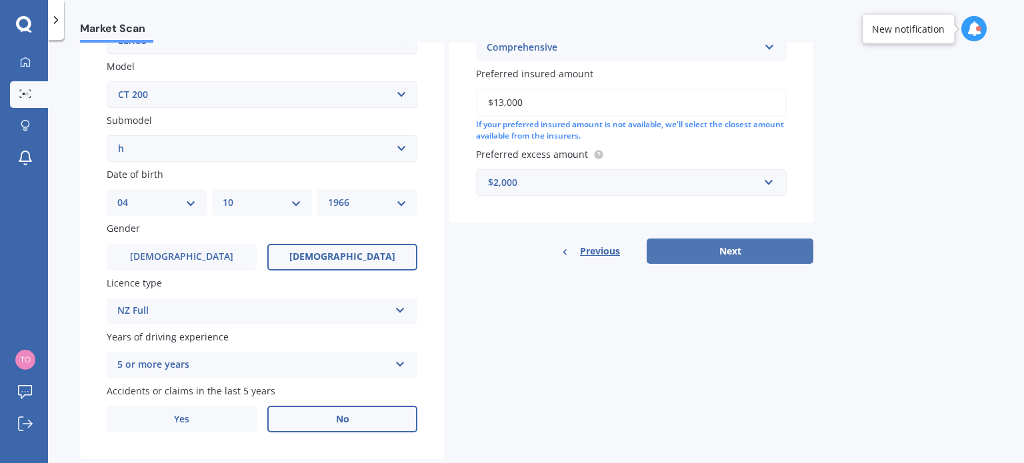
click at [689, 248] on button "Next" at bounding box center [730, 251] width 167 height 25
select select "04"
select select "10"
select select "1966"
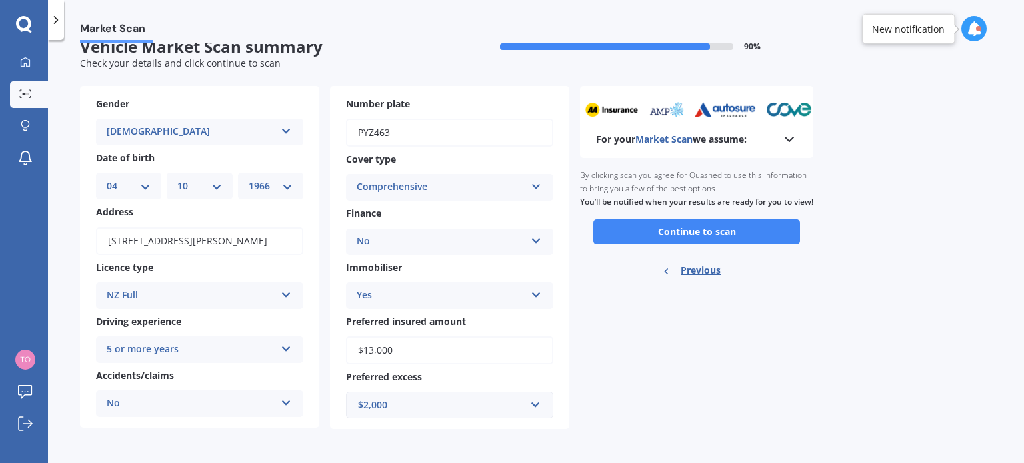
scroll to position [0, 0]
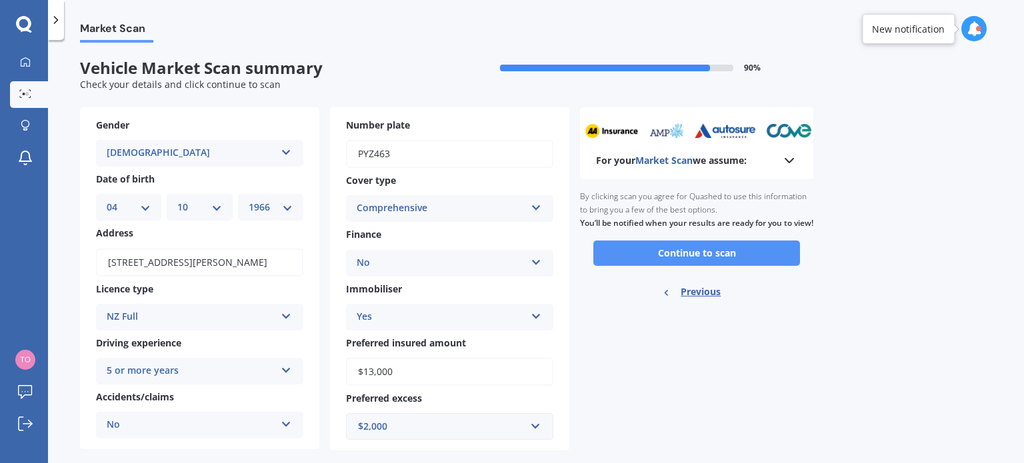
click at [682, 266] on button "Continue to scan" at bounding box center [696, 253] width 207 height 25
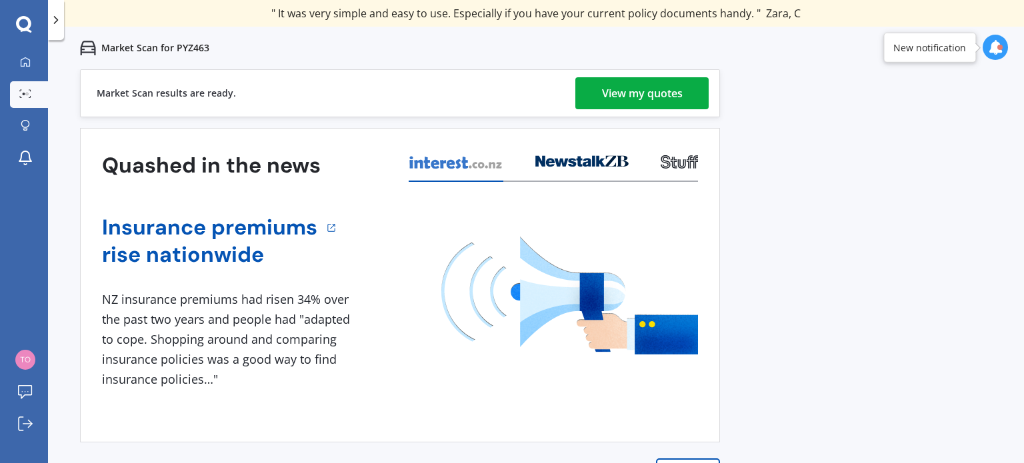
click at [623, 95] on div "View my quotes" at bounding box center [642, 93] width 81 height 32
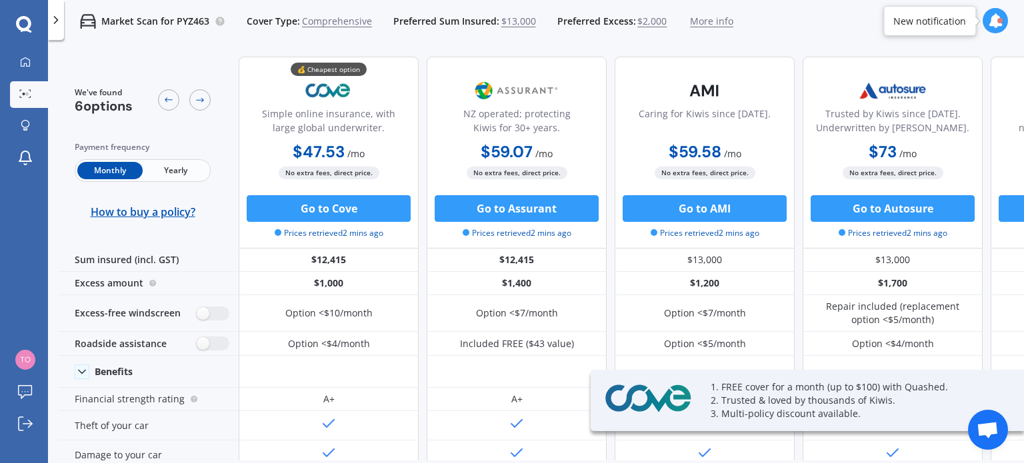
click at [162, 173] on span "Yearly" at bounding box center [175, 170] width 65 height 17
